Goal: Task Accomplishment & Management: Use online tool/utility

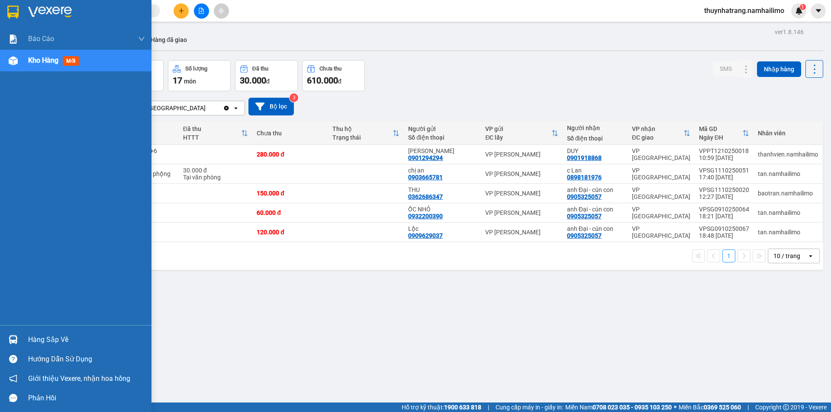
click at [53, 340] on div "Hàng sắp về" at bounding box center [86, 340] width 117 height 13
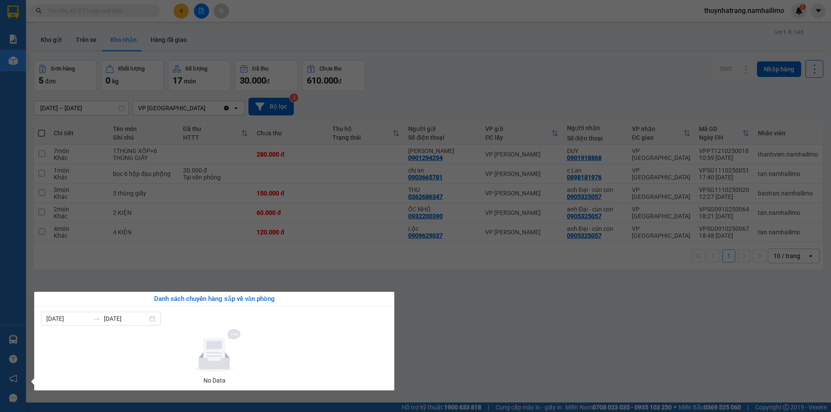
click at [19, 263] on div "Báo cáo Báo cáo dòng tiền (trạm) Doanh số tạo đơn theo VP gửi (trạm) Kho hàng m…" at bounding box center [13, 206] width 26 height 412
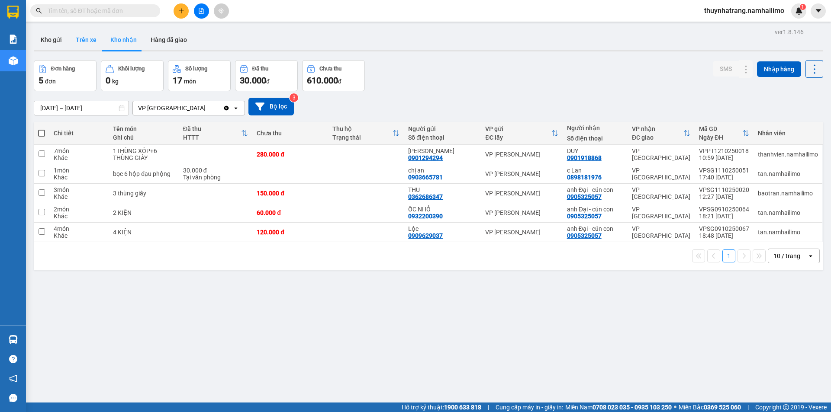
click at [85, 39] on button "Trên xe" at bounding box center [86, 39] width 35 height 21
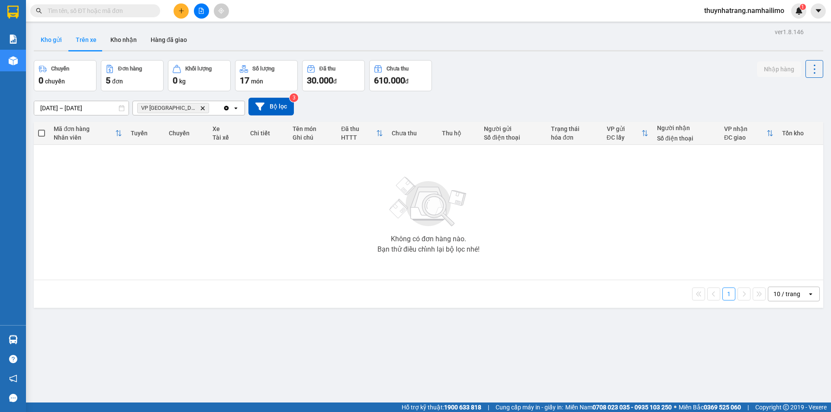
click at [50, 42] on button "Kho gửi" at bounding box center [51, 39] width 35 height 21
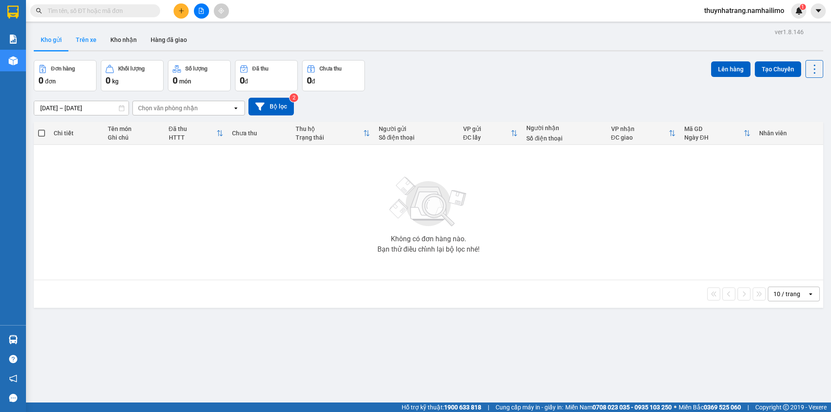
click at [86, 42] on button "Trên xe" at bounding box center [86, 39] width 35 height 21
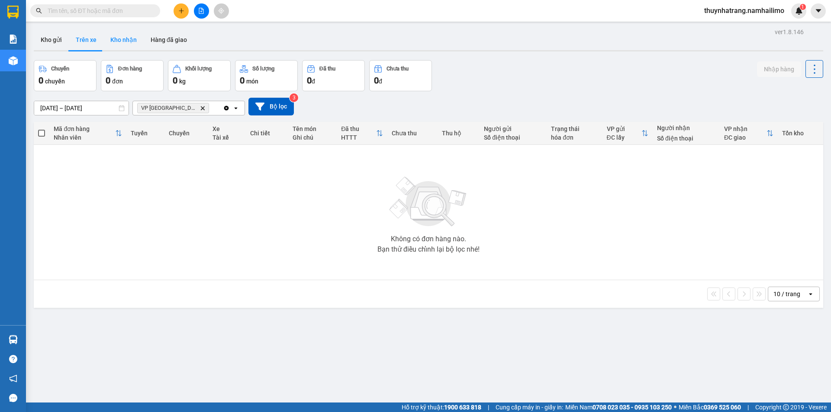
click at [121, 40] on button "Kho nhận" at bounding box center [123, 39] width 40 height 21
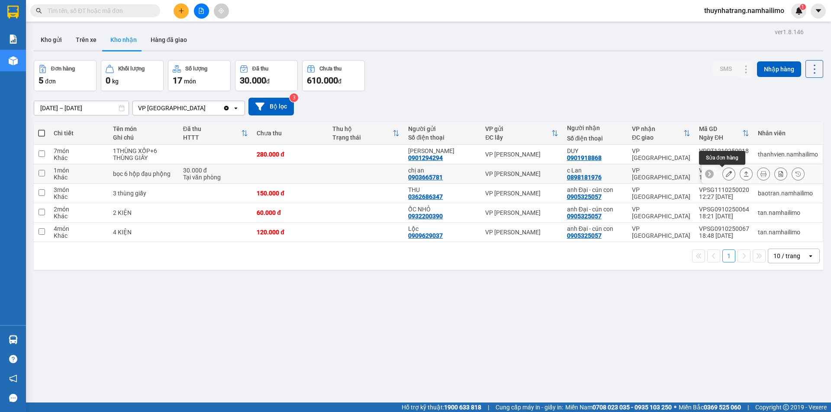
click at [726, 175] on icon at bounding box center [729, 174] width 6 height 6
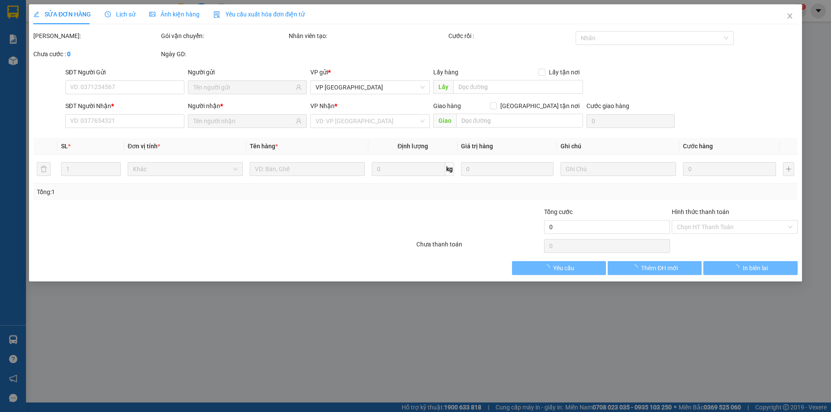
type input "0903665781"
type input "chị an"
type input "0898181976"
type input "c Lan"
type input "30.000"
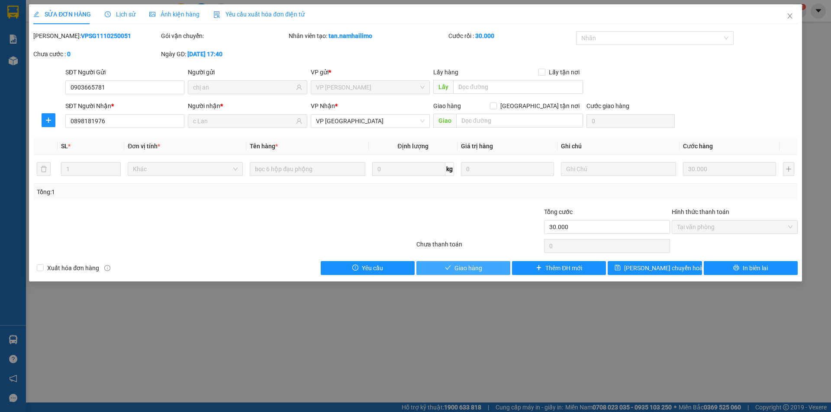
drag, startPoint x: 493, startPoint y: 273, endPoint x: 509, endPoint y: 270, distance: 16.2
click at [498, 271] on button "Giao hàng" at bounding box center [463, 268] width 94 height 14
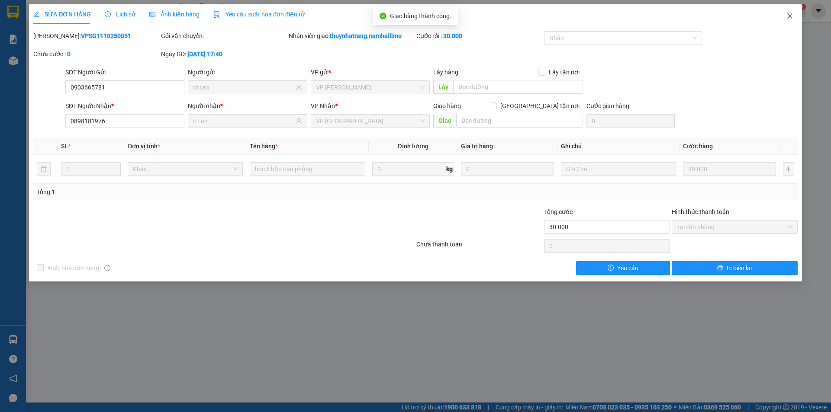
click at [789, 14] on icon "close" at bounding box center [789, 16] width 7 height 7
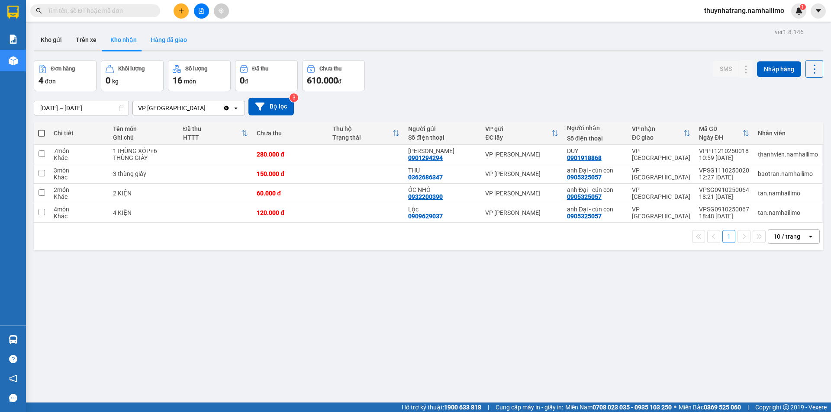
click at [175, 42] on button "Hàng đã giao" at bounding box center [169, 39] width 50 height 21
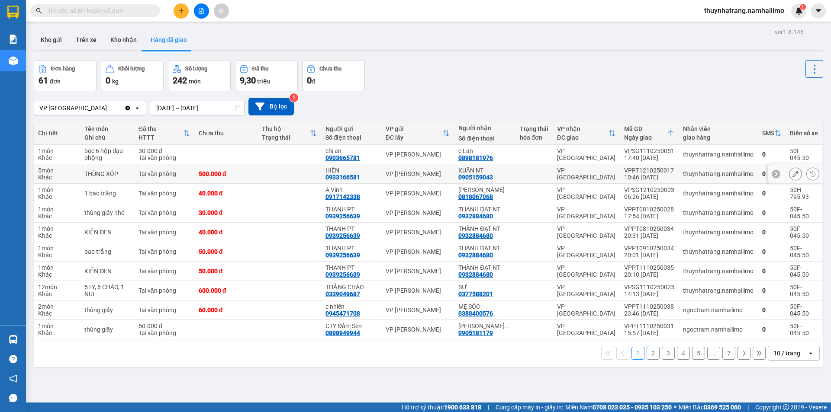
scroll to position [40, 0]
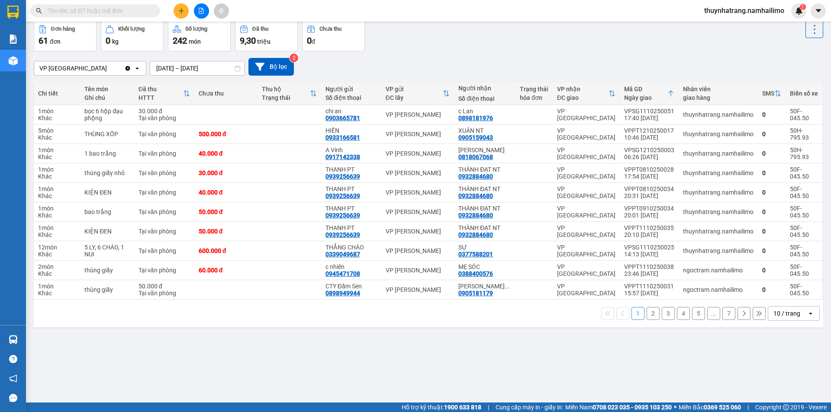
click at [724, 313] on button "7" at bounding box center [728, 313] width 13 height 13
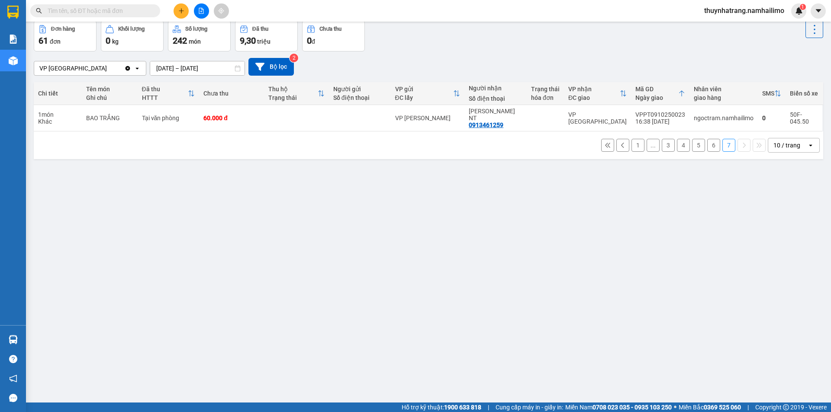
click at [707, 139] on button "6" at bounding box center [713, 145] width 13 height 13
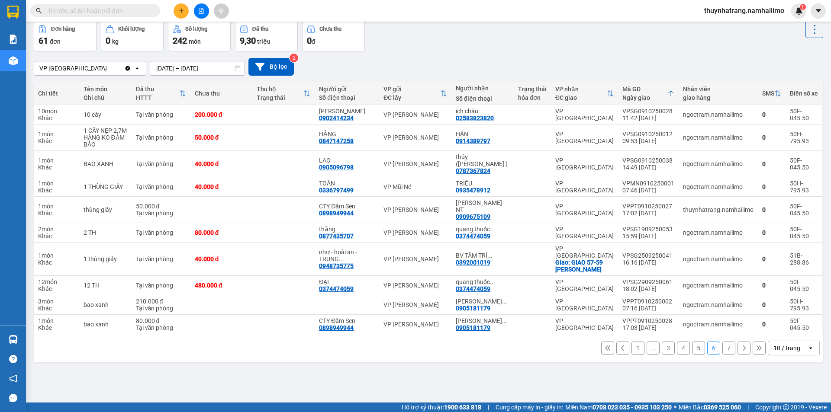
click at [695, 342] on button "5" at bounding box center [698, 348] width 13 height 13
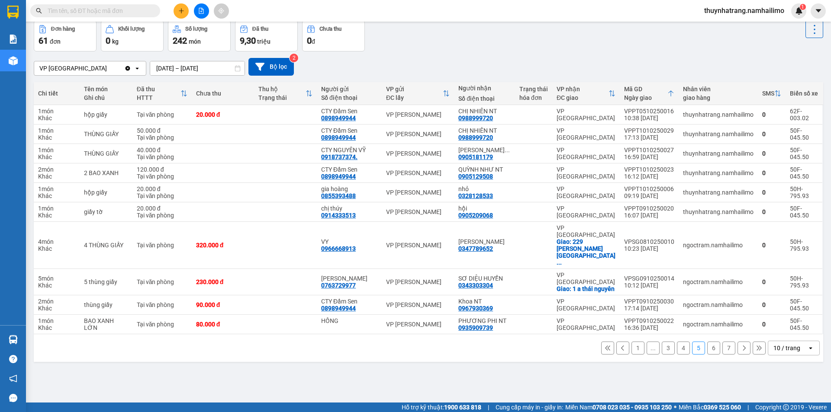
drag, startPoint x: 677, startPoint y: 330, endPoint x: 671, endPoint y: 327, distance: 7.2
click at [677, 342] on button "4" at bounding box center [683, 348] width 13 height 13
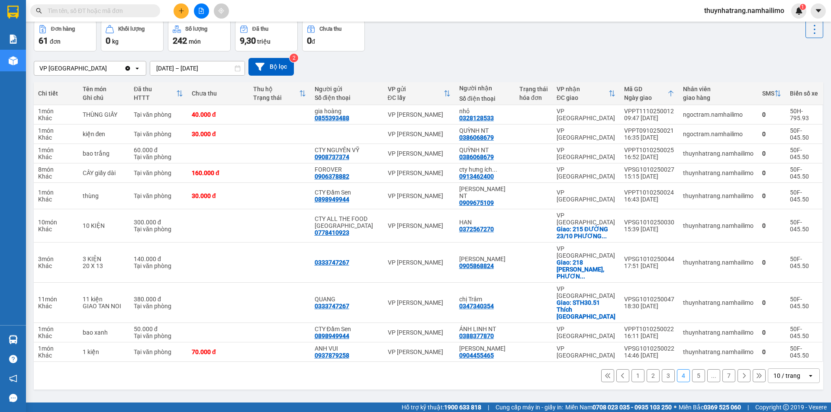
click at [662, 370] on button "3" at bounding box center [668, 376] width 13 height 13
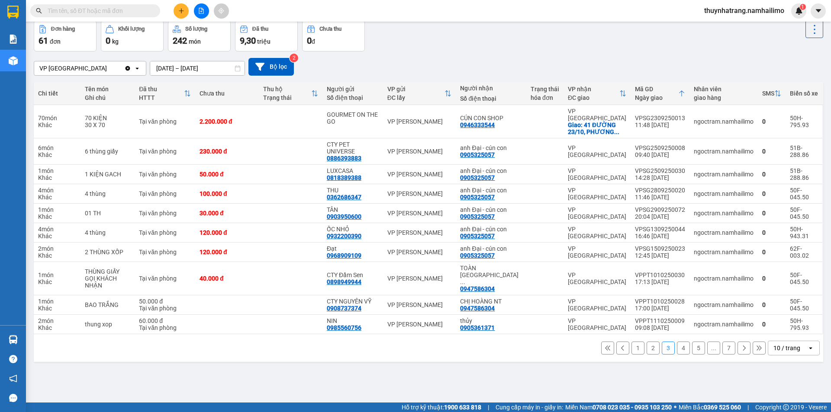
click at [648, 342] on button "2" at bounding box center [653, 348] width 13 height 13
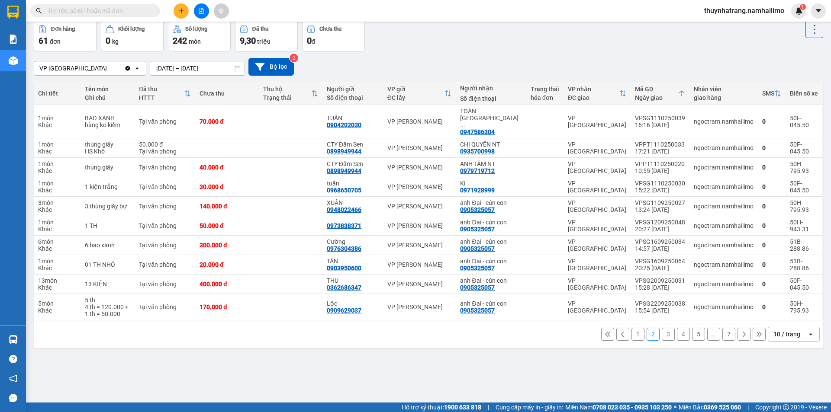
click at [756, 332] on icon at bounding box center [759, 335] width 6 height 6
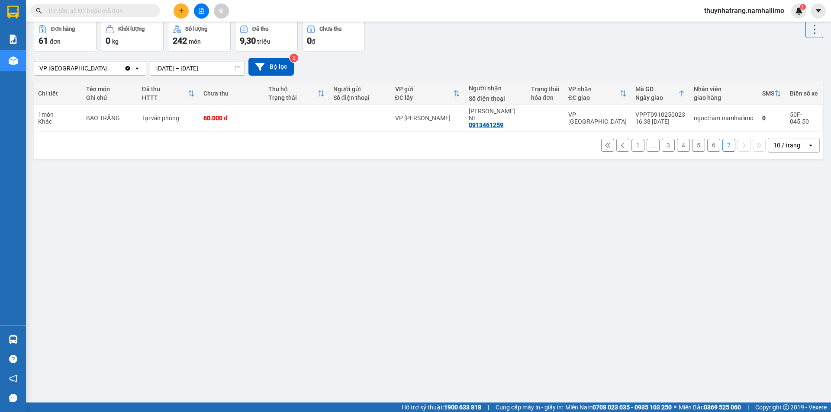
click at [781, 141] on div "10 / trang" at bounding box center [786, 145] width 27 height 9
click at [795, 219] on span "80 / trang" at bounding box center [782, 219] width 28 height 9
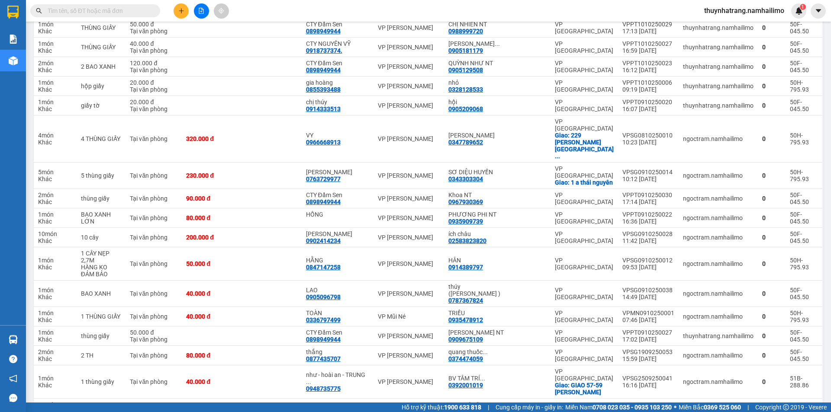
scroll to position [1035, 0]
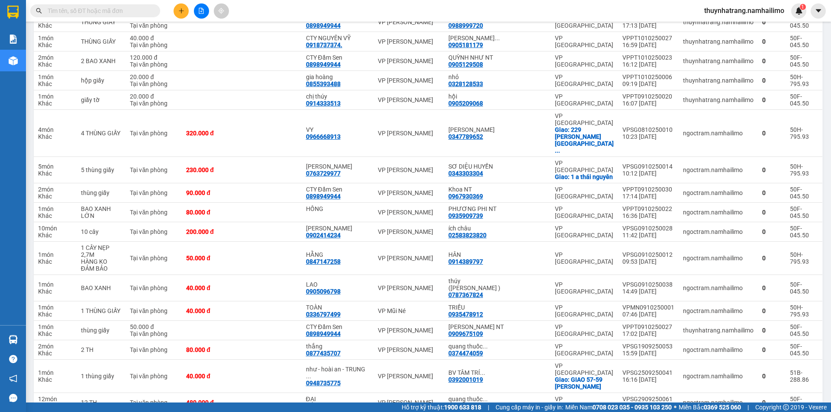
click at [786, 361] on span "100 / trang" at bounding box center [783, 362] width 31 height 9
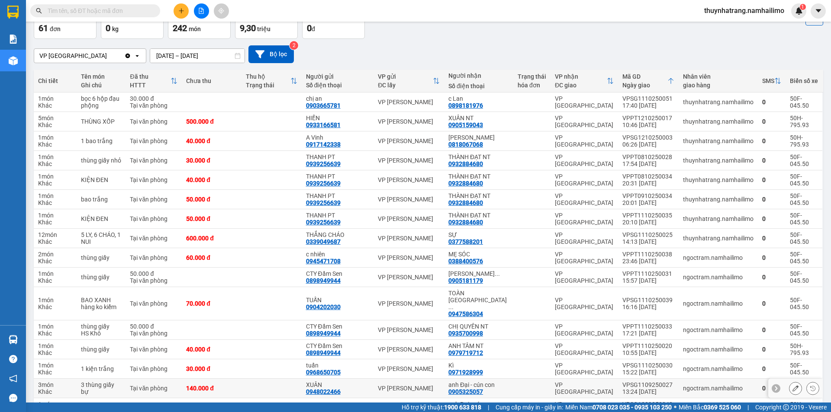
scroll to position [0, 0]
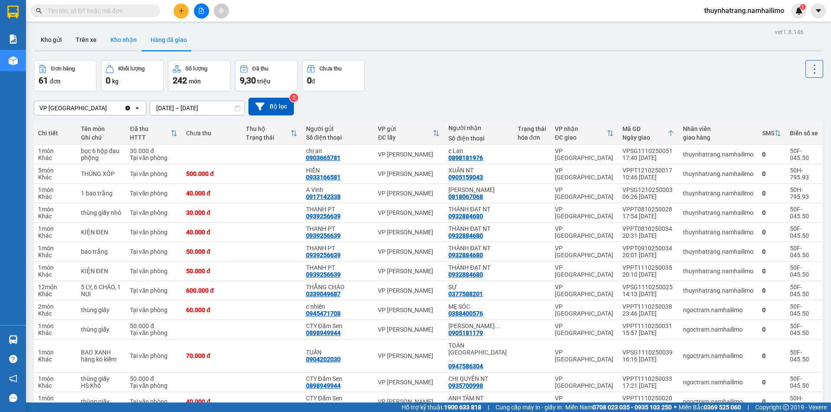
click at [126, 43] on button "Kho nhận" at bounding box center [123, 39] width 40 height 21
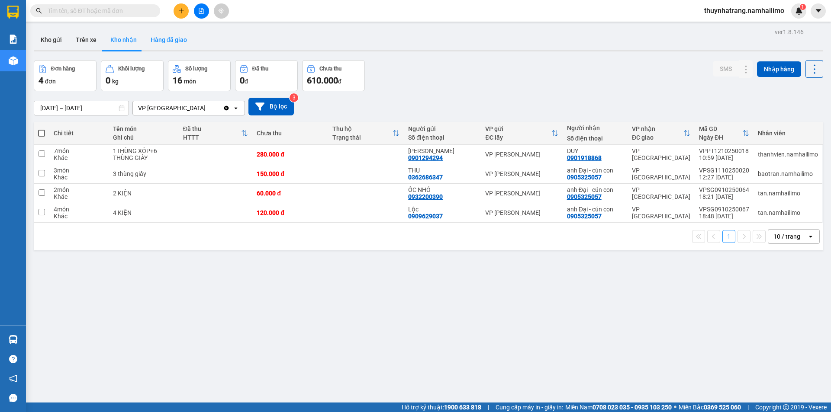
click at [172, 39] on button "Hàng đã giao" at bounding box center [169, 39] width 50 height 21
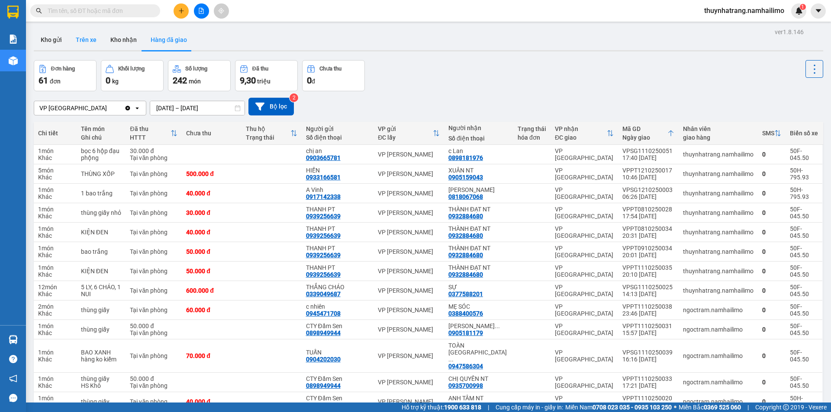
click at [87, 42] on button "Trên xe" at bounding box center [86, 39] width 35 height 21
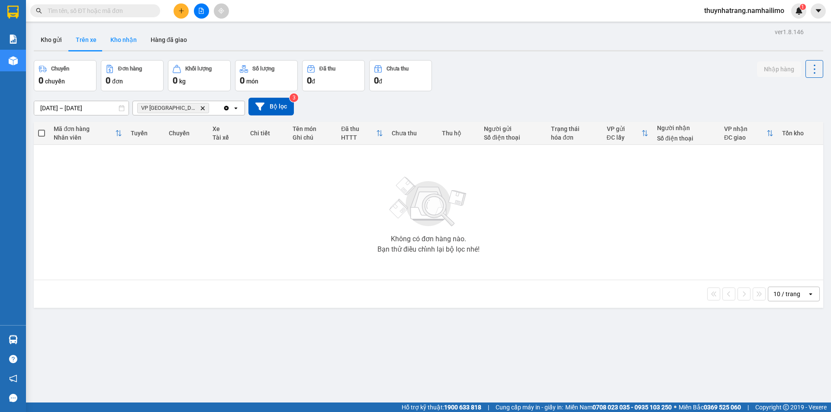
click at [109, 41] on button "Kho nhận" at bounding box center [123, 39] width 40 height 21
